Goal: Task Accomplishment & Management: Manage account settings

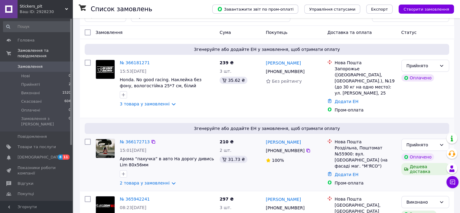
scroll to position [61, 0]
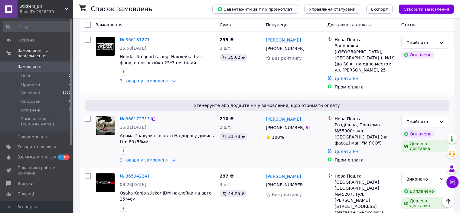
click at [133, 157] on link "2 товара у замовленні" at bounding box center [145, 159] width 50 height 5
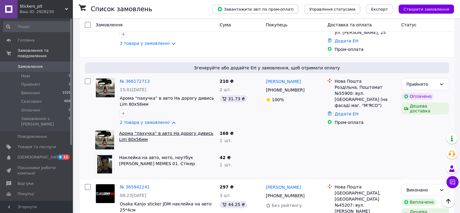
scroll to position [121, 0]
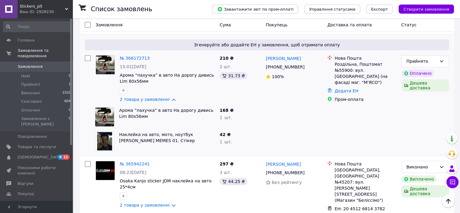
click at [101, 109] on img at bounding box center [104, 116] width 19 height 19
click at [135, 56] on link "№ 366172713" at bounding box center [135, 58] width 30 height 5
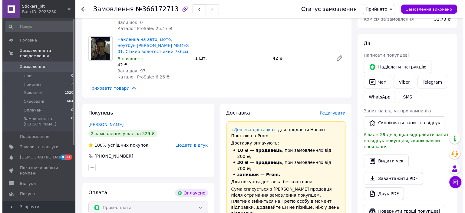
scroll to position [121, 0]
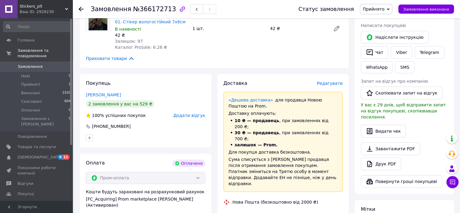
click at [329, 83] on span "Редагувати" at bounding box center [330, 83] width 26 height 5
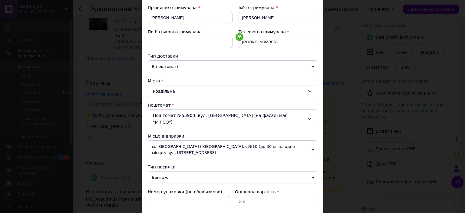
scroll to position [91, 0]
click at [169, 170] on span "Вантаж" at bounding box center [232, 176] width 169 height 13
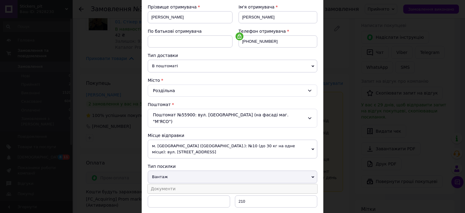
click at [169, 184] on li "Документи" at bounding box center [232, 188] width 169 height 9
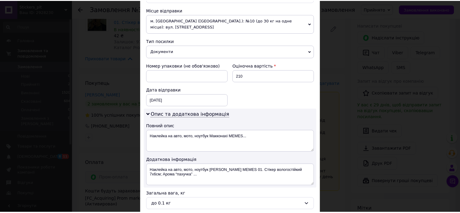
scroll to position [242, 0]
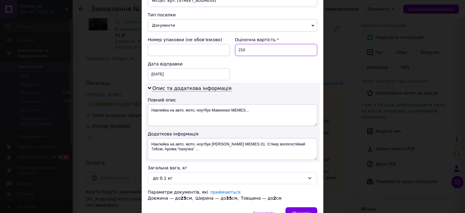
drag, startPoint x: 246, startPoint y: 34, endPoint x: 225, endPoint y: 35, distance: 21.5
click at [235, 44] on input "210" at bounding box center [276, 50] width 82 height 12
type input "500"
click at [302, 211] on span "Зберегти" at bounding box center [301, 213] width 19 height 5
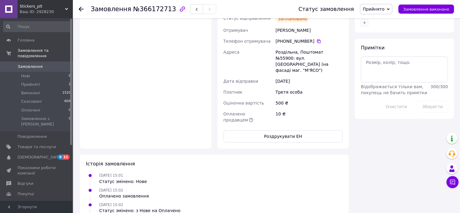
scroll to position [333, 0]
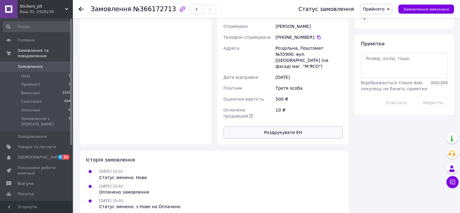
click at [278, 126] on button "Роздрукувати ЕН" at bounding box center [284, 132] width 120 height 12
click at [382, 9] on span "Прийнято" at bounding box center [374, 9] width 22 height 5
click at [381, 21] on li "Виконано" at bounding box center [376, 21] width 32 height 9
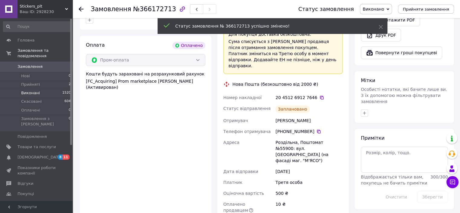
scroll to position [182, 0]
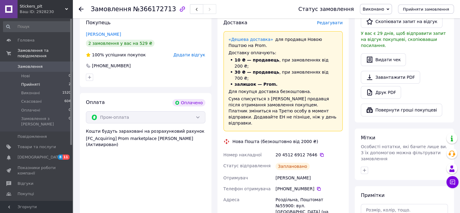
click at [28, 82] on span "Прийняті" at bounding box center [30, 84] width 19 height 5
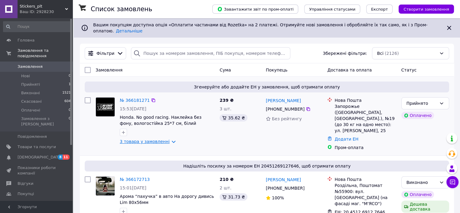
click at [130, 140] on link "3 товара у замовленні" at bounding box center [145, 141] width 50 height 5
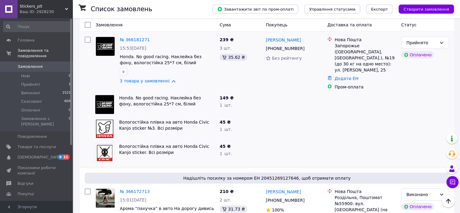
scroll to position [30, 0]
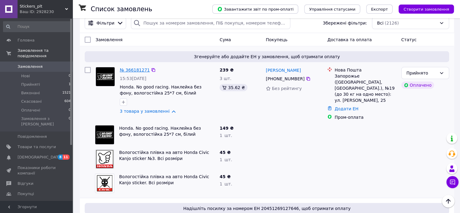
click at [130, 67] on link "№ 366181271" at bounding box center [135, 69] width 30 height 5
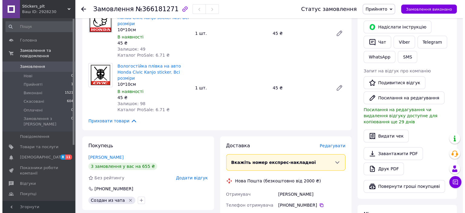
scroll to position [182, 0]
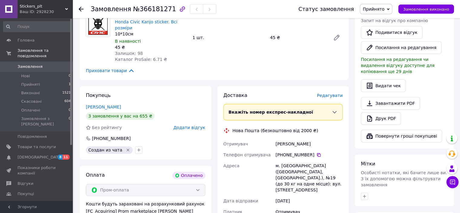
click at [328, 93] on span "Редагувати" at bounding box center [330, 95] width 26 height 5
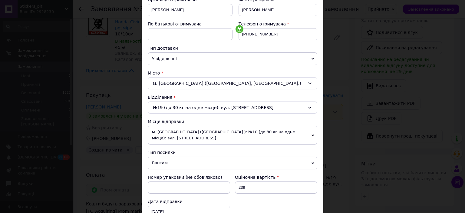
scroll to position [121, 0]
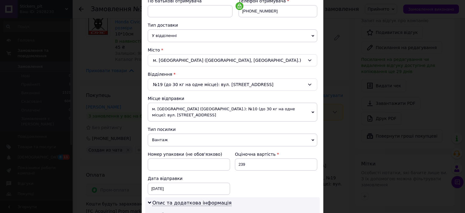
click at [169, 133] on span "Вантаж" at bounding box center [232, 139] width 169 height 13
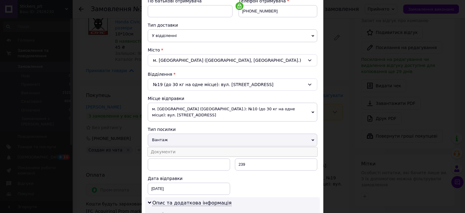
click at [169, 147] on li "Документи" at bounding box center [232, 151] width 169 height 9
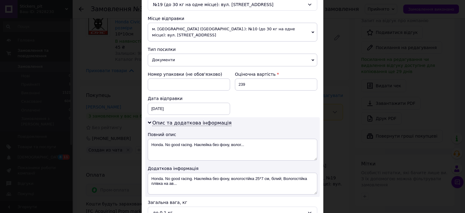
scroll to position [212, 0]
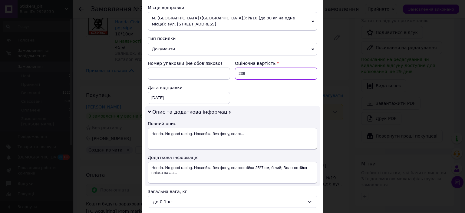
click at [243, 69] on input "239" at bounding box center [276, 73] width 82 height 12
drag, startPoint x: 244, startPoint y: 67, endPoint x: 232, endPoint y: 67, distance: 11.8
click at [235, 67] on input "239" at bounding box center [276, 73] width 82 height 12
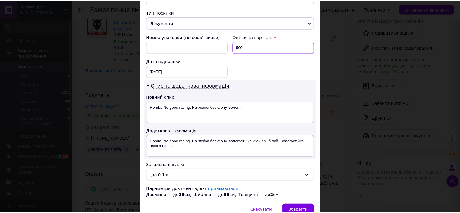
scroll to position [261, 0]
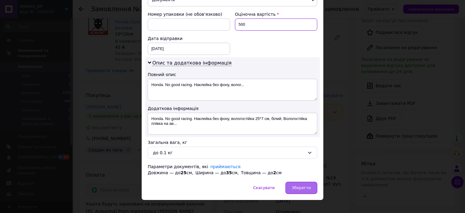
type input "500"
click at [299, 185] on span "Зберегти" at bounding box center [301, 187] width 19 height 5
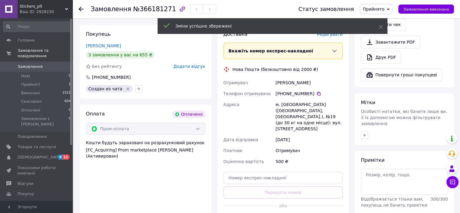
scroll to position [303, 0]
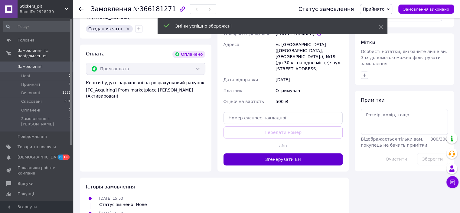
click at [281, 153] on button "Згенерувати ЕН" at bounding box center [284, 159] width 120 height 12
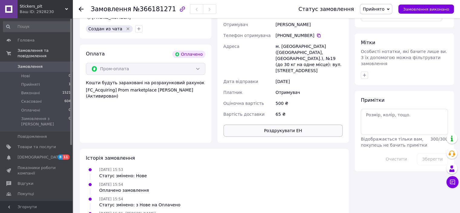
click at [287, 124] on button "Роздрукувати ЕН" at bounding box center [284, 130] width 120 height 12
click at [385, 9] on span "Прийнято" at bounding box center [374, 9] width 22 height 5
click at [382, 21] on li "Виконано" at bounding box center [376, 21] width 32 height 9
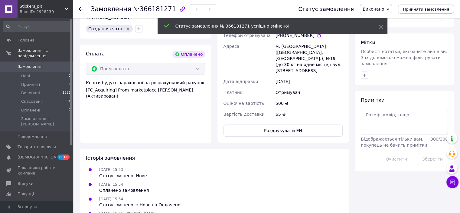
click at [27, 64] on span "Замовлення" at bounding box center [30, 66] width 25 height 5
